Goal: Task Accomplishment & Management: Use online tool/utility

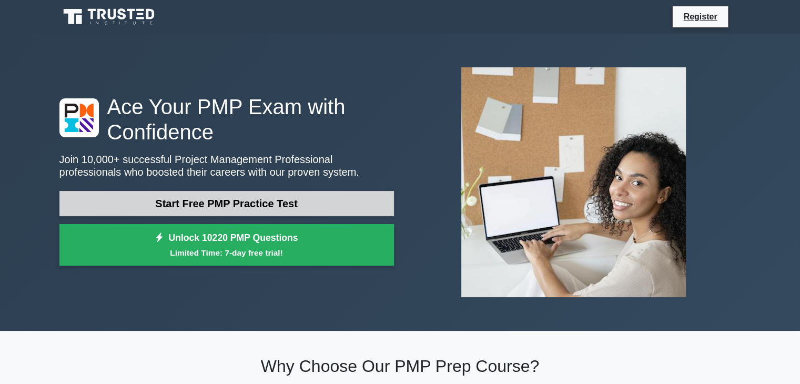
click at [253, 200] on link "Start Free PMP Practice Test" at bounding box center [226, 203] width 335 height 25
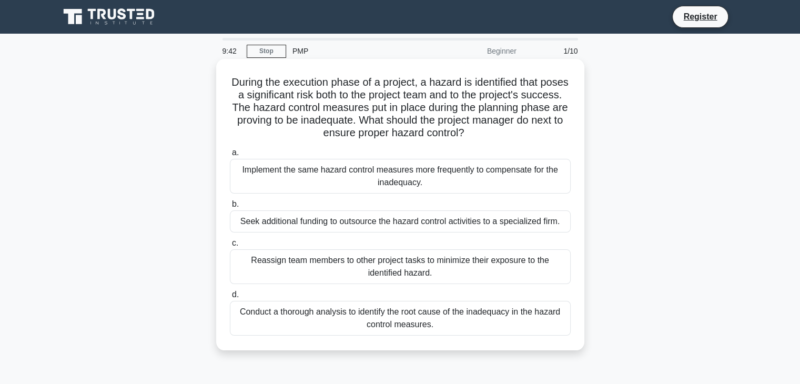
scroll to position [53, 0]
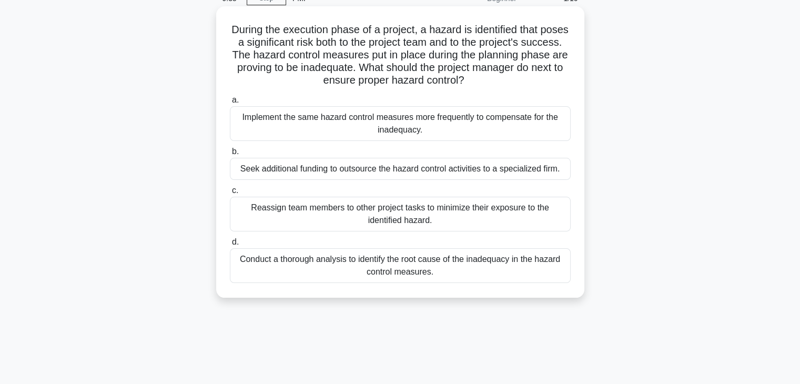
click at [285, 263] on div "Conduct a thorough analysis to identify the root cause of the inadequacy in the…" at bounding box center [400, 265] width 341 height 35
click at [230, 246] on input "d. Conduct a thorough analysis to identify the root cause of the inadequacy in …" at bounding box center [230, 242] width 0 height 7
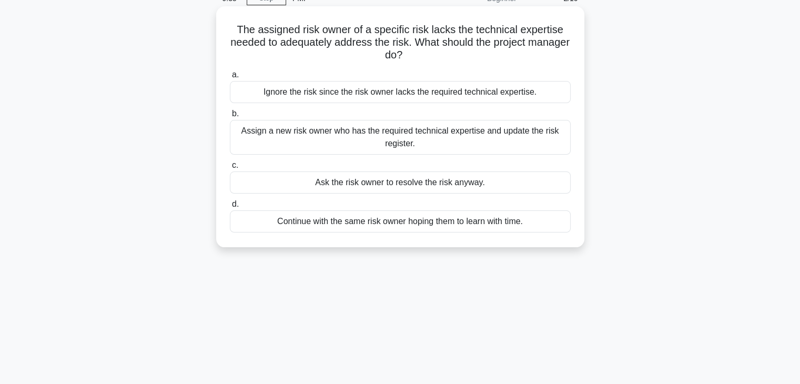
scroll to position [0, 0]
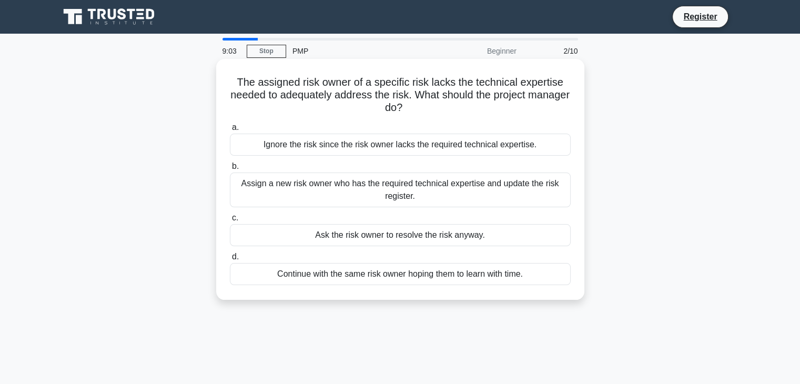
click at [329, 187] on div "Assign a new risk owner who has the required technical expertise and update the…" at bounding box center [400, 190] width 341 height 35
click at [230, 170] on input "b. Assign a new risk owner who has the required technical expertise and update …" at bounding box center [230, 166] width 0 height 7
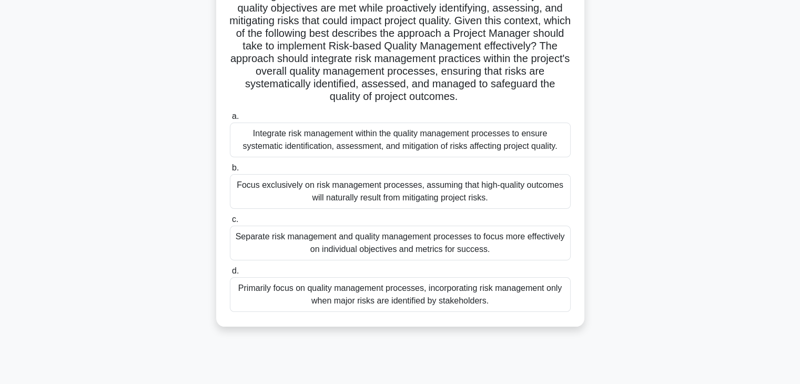
scroll to position [132, 0]
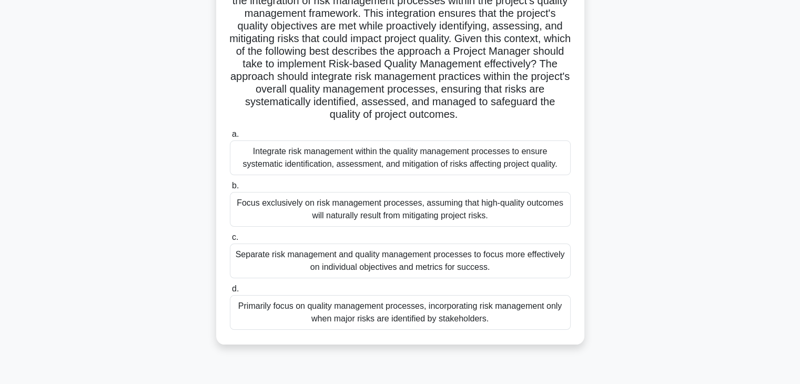
click at [318, 159] on div "Integrate risk management within the quality management processes to ensure sys…" at bounding box center [400, 157] width 341 height 35
click at [230, 138] on input "a. Integrate risk management within the quality management processes to ensure …" at bounding box center [230, 134] width 0 height 7
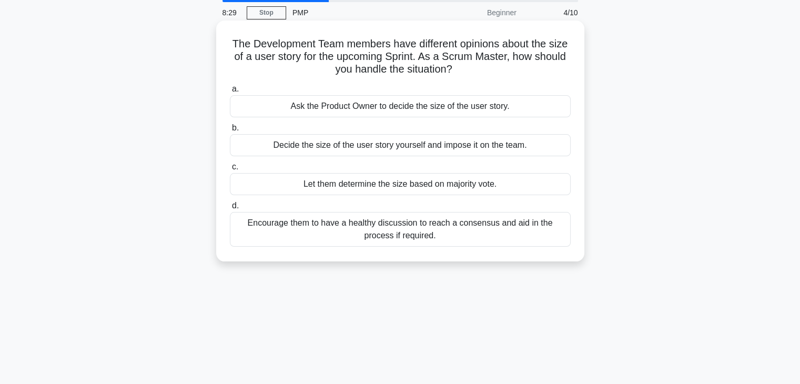
scroll to position [0, 0]
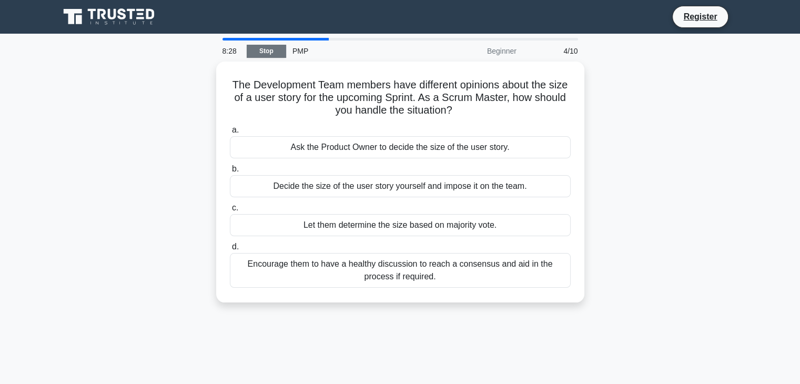
click at [272, 51] on link "Stop" at bounding box center [266, 51] width 39 height 13
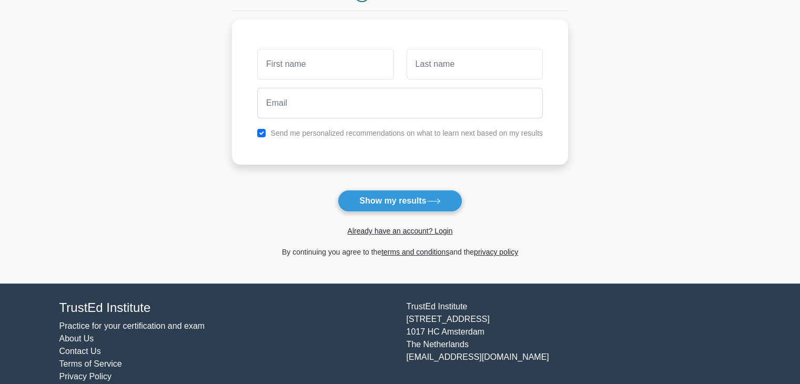
scroll to position [144, 0]
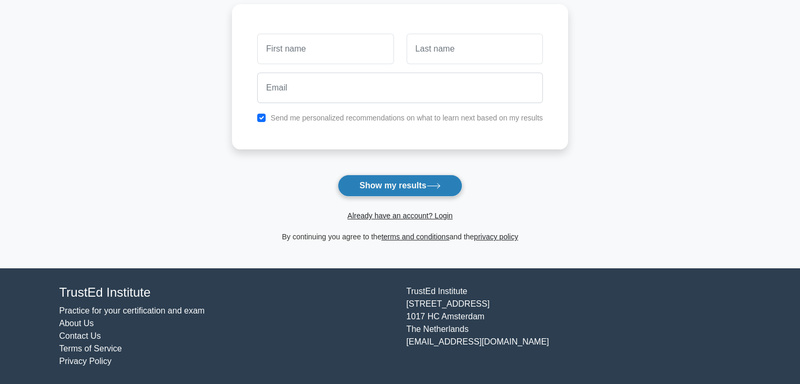
click at [391, 188] on button "Show my results" at bounding box center [400, 186] width 124 height 22
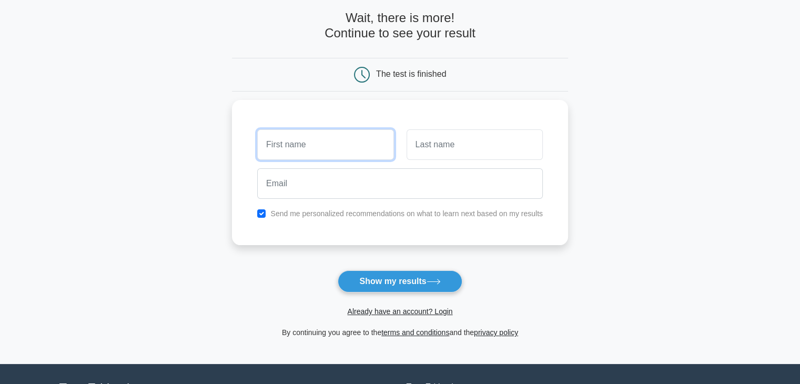
scroll to position [0, 0]
